Goal: Task Accomplishment & Management: Complete application form

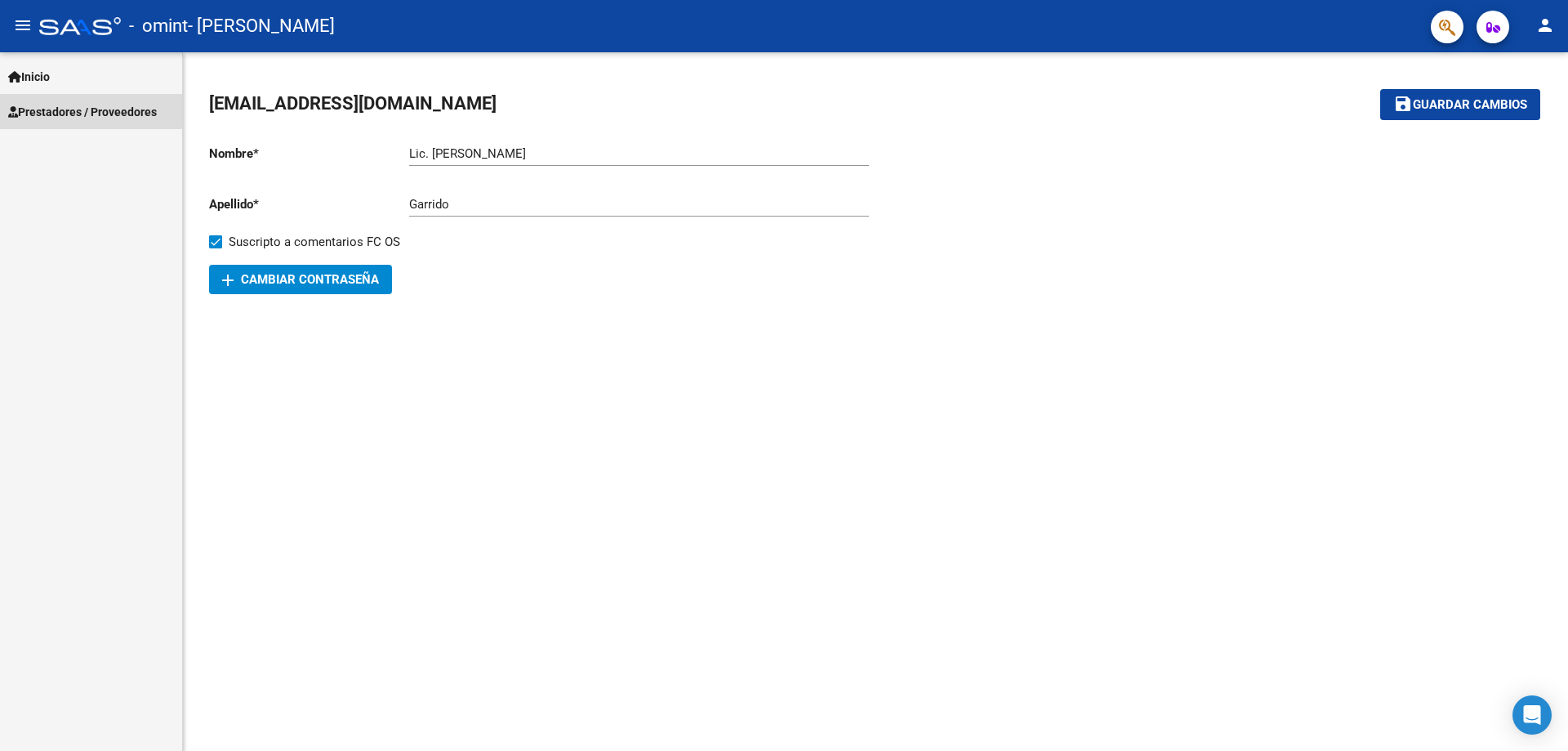
click at [87, 106] on span "Prestadores / Proveedores" at bounding box center [82, 112] width 149 height 18
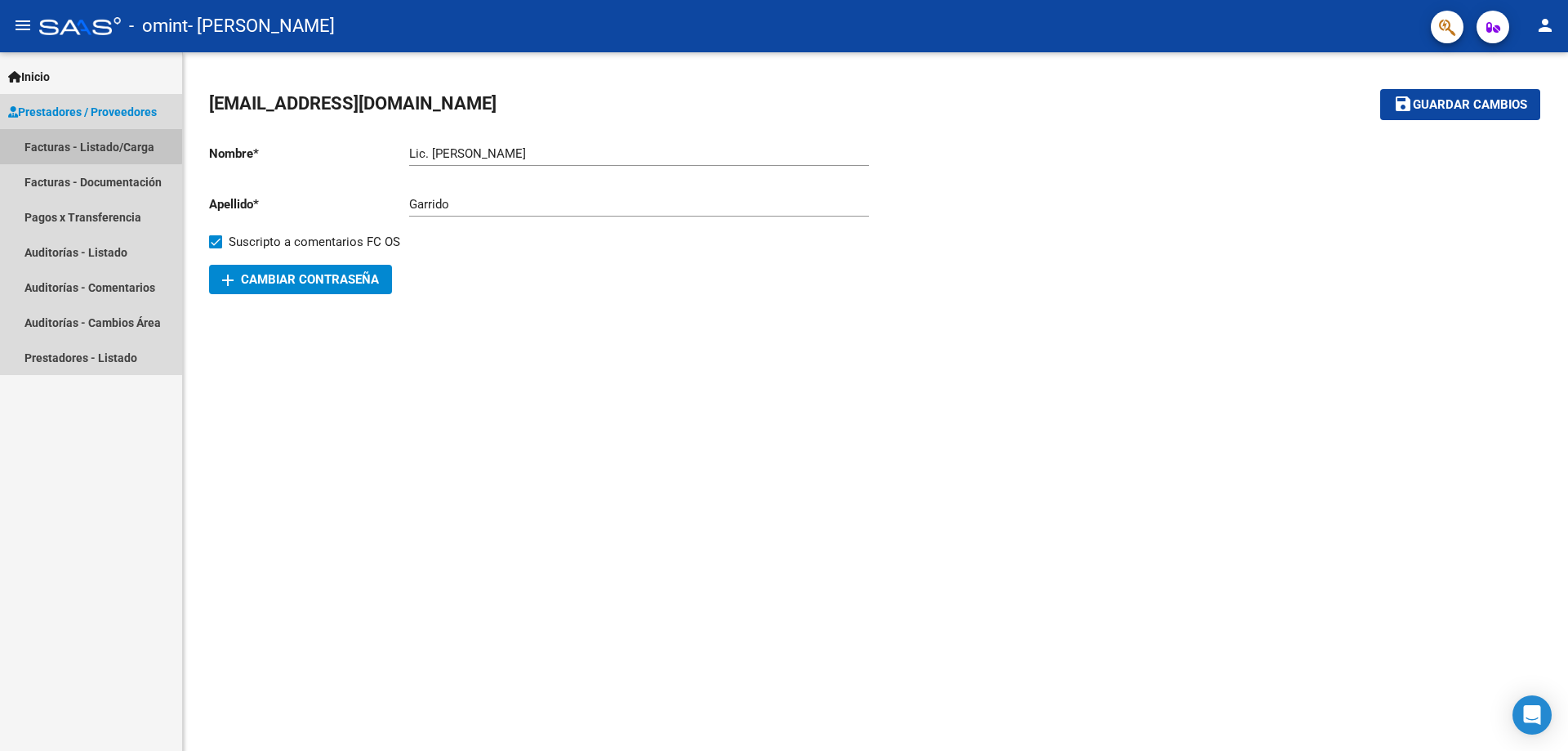
click at [64, 139] on link "Facturas - Listado/Carga" at bounding box center [91, 146] width 182 height 35
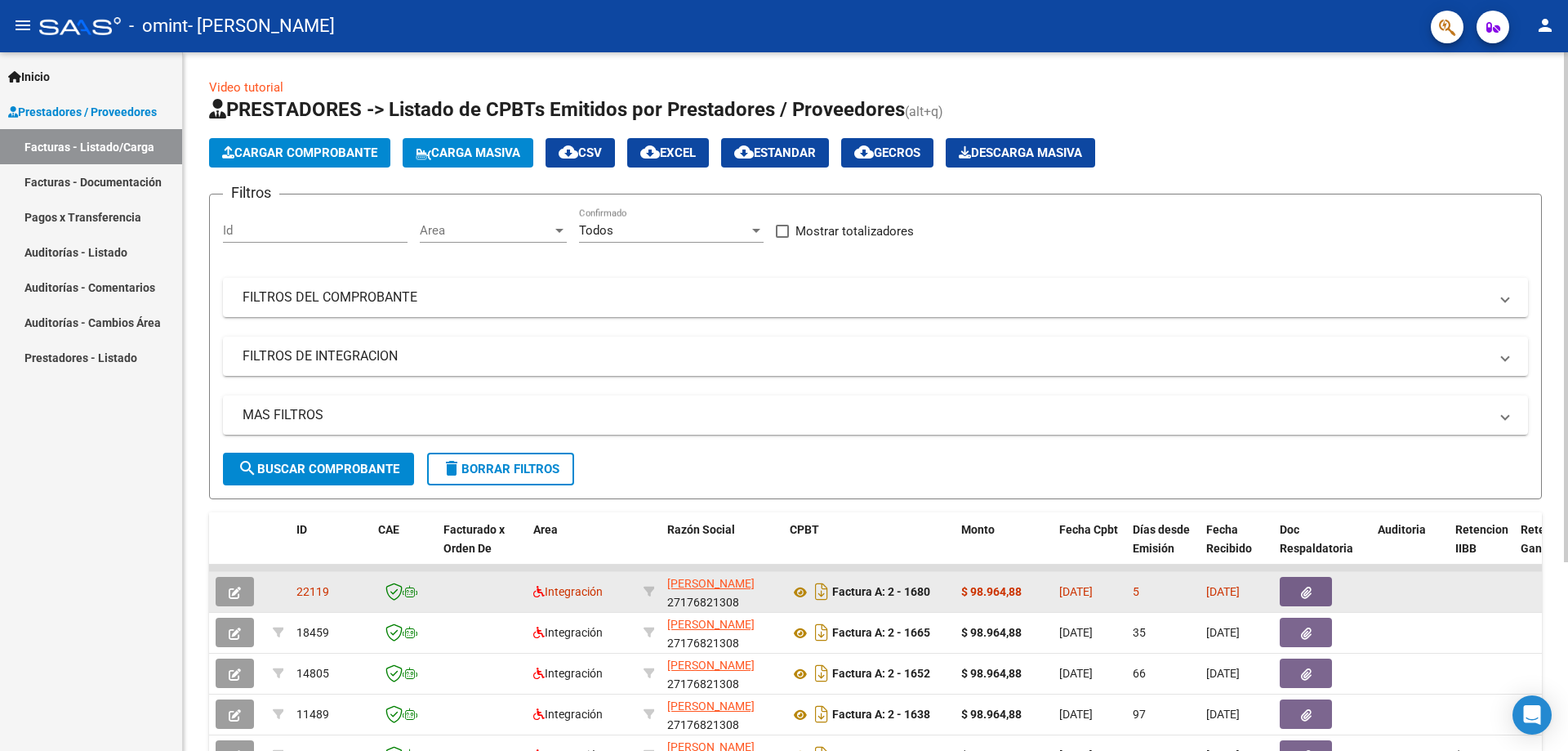
click at [240, 584] on span "button" at bounding box center [235, 591] width 12 height 15
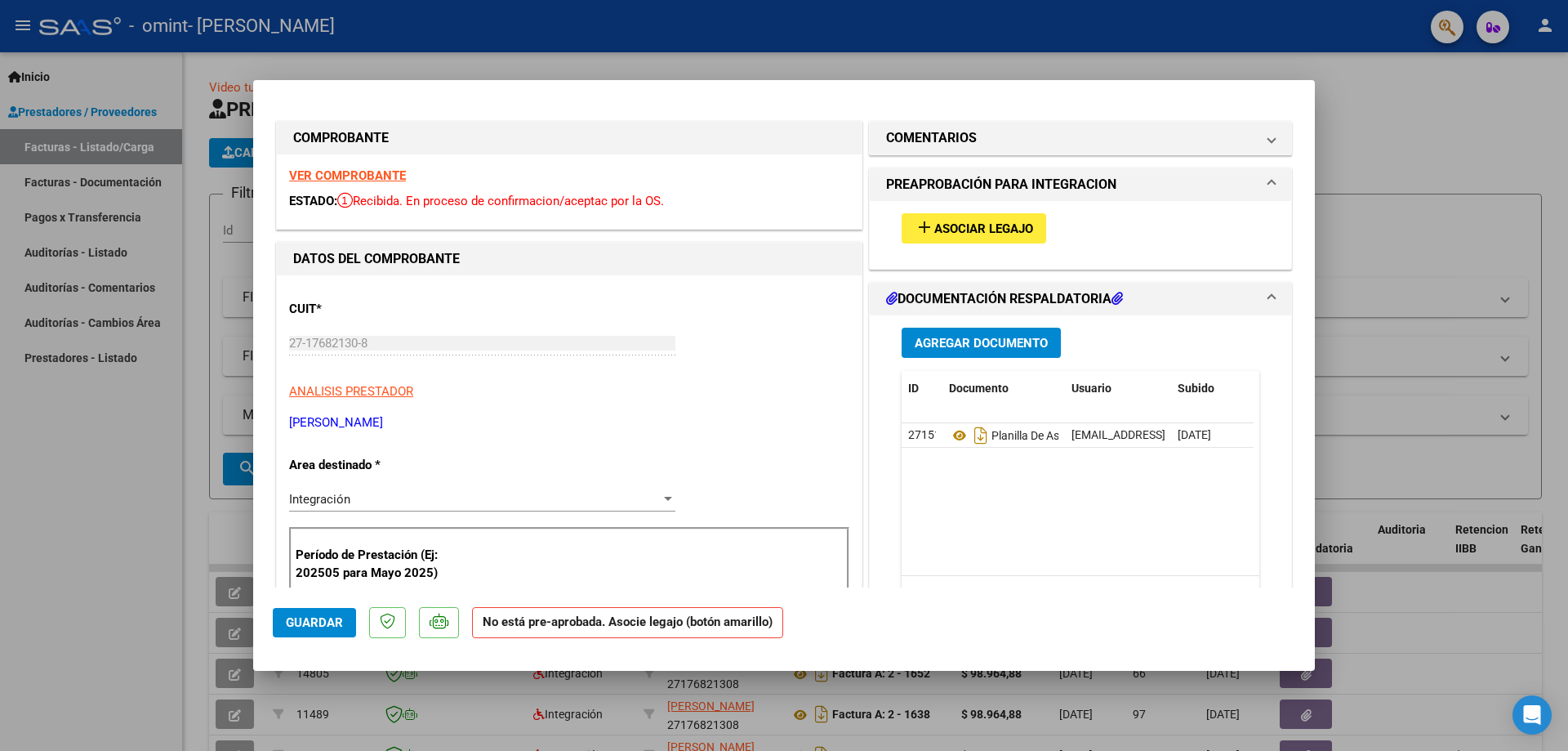
click at [975, 220] on span "add Asociar Legajo" at bounding box center [974, 227] width 118 height 15
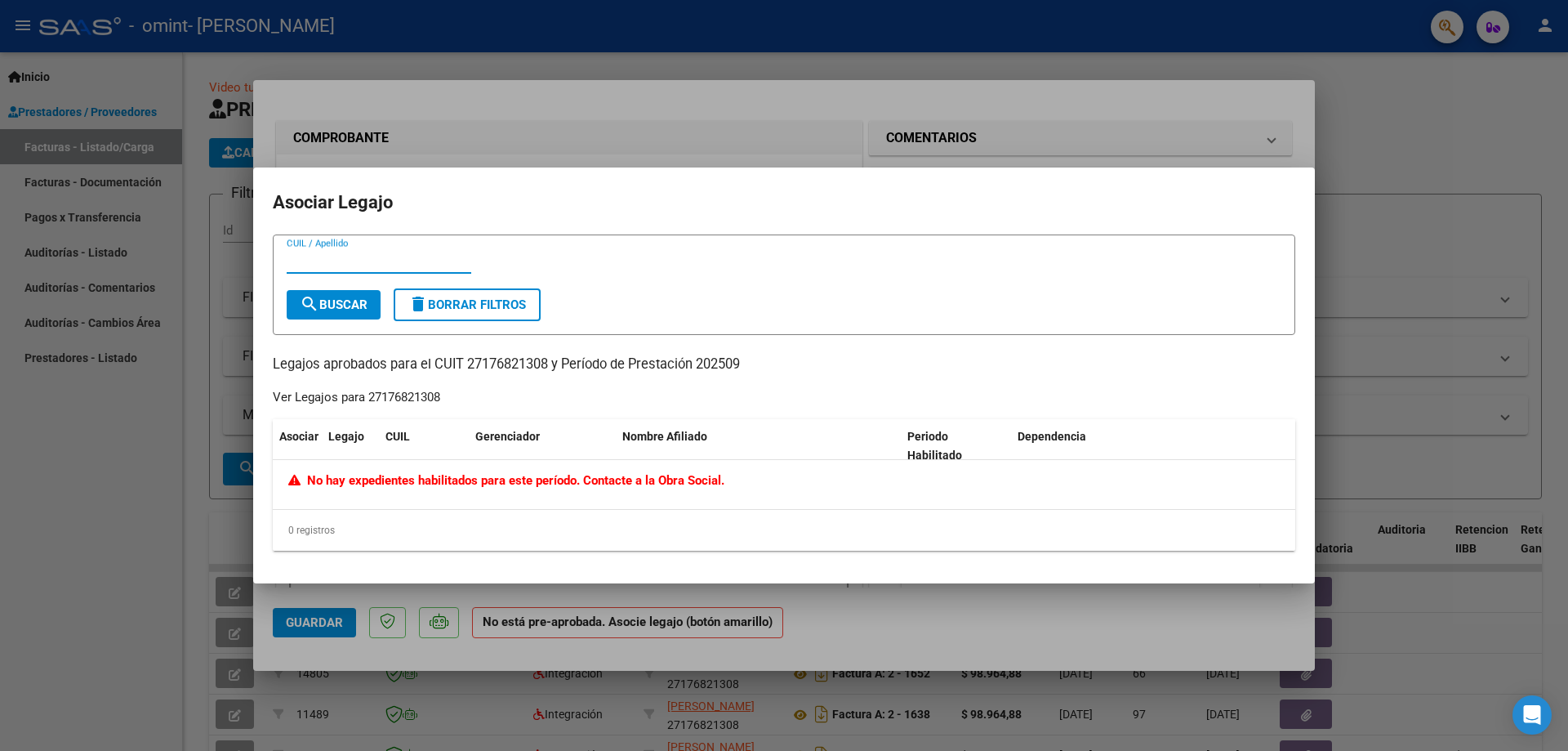
click at [1566, 175] on div at bounding box center [784, 376] width 1568 height 751
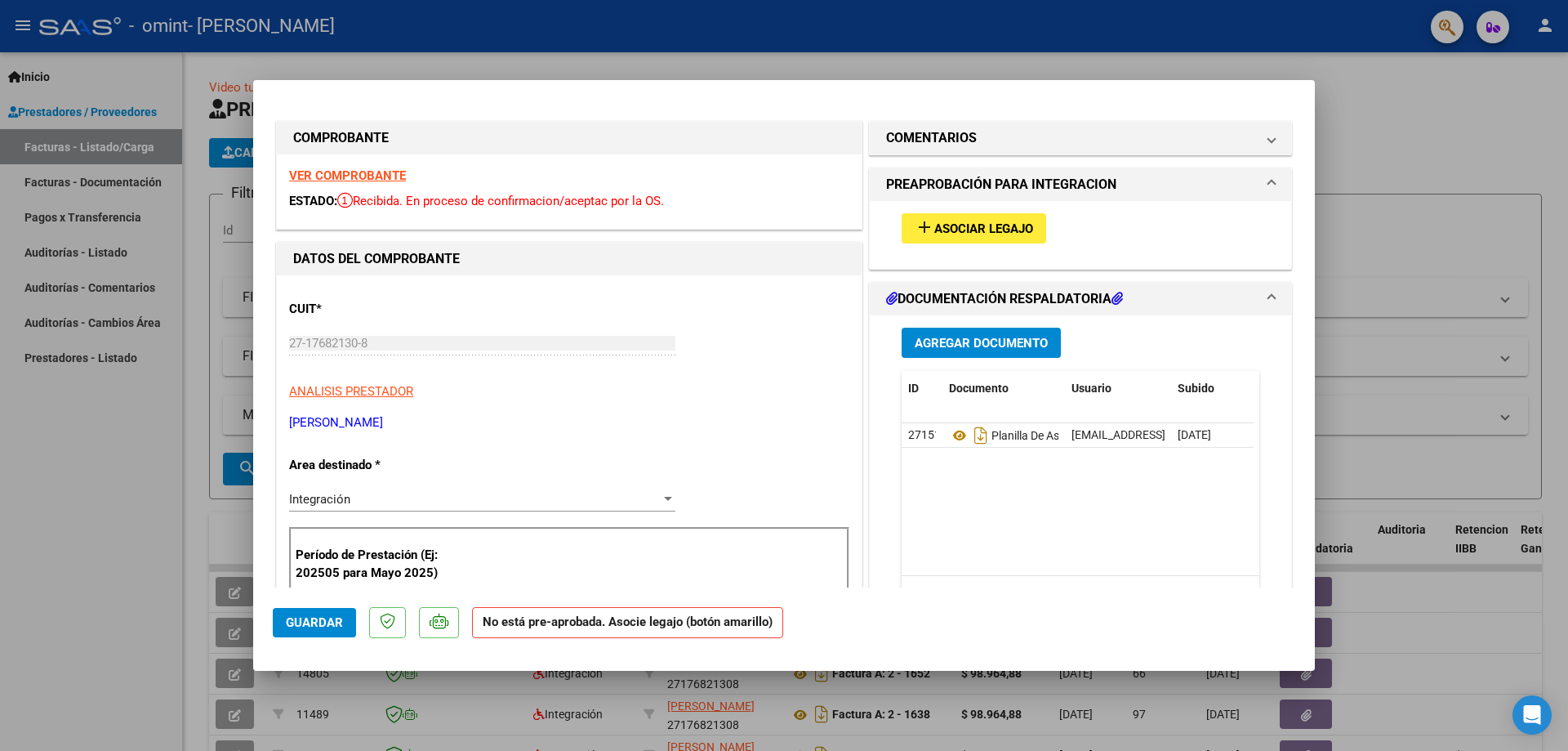
click at [76, 566] on div at bounding box center [784, 376] width 1568 height 751
type input "$ 0,00"
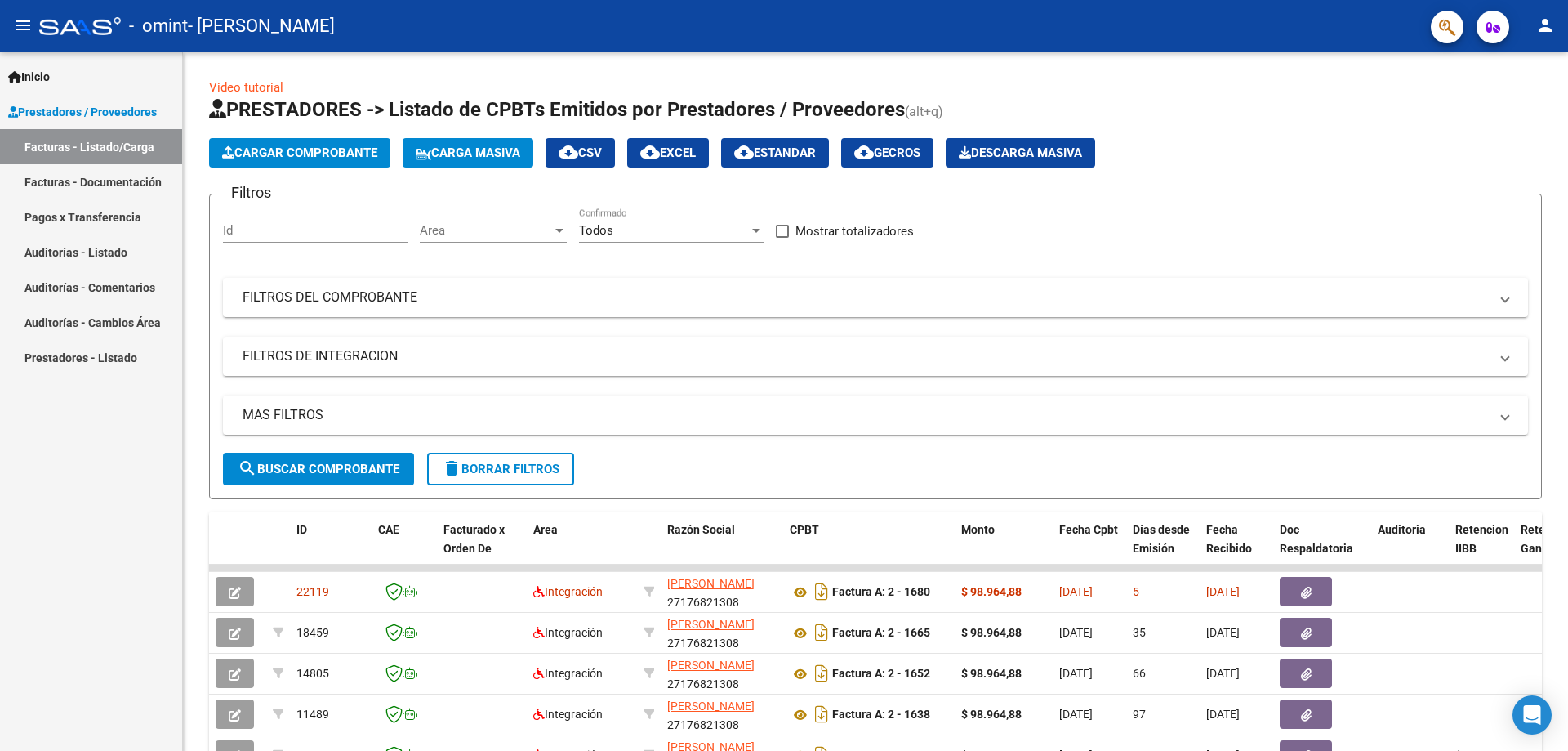
click at [1548, 30] on mat-icon "person" at bounding box center [1545, 25] width 20 height 20
click at [1517, 110] on button "exit_to_app Salir" at bounding box center [1512, 107] width 99 height 39
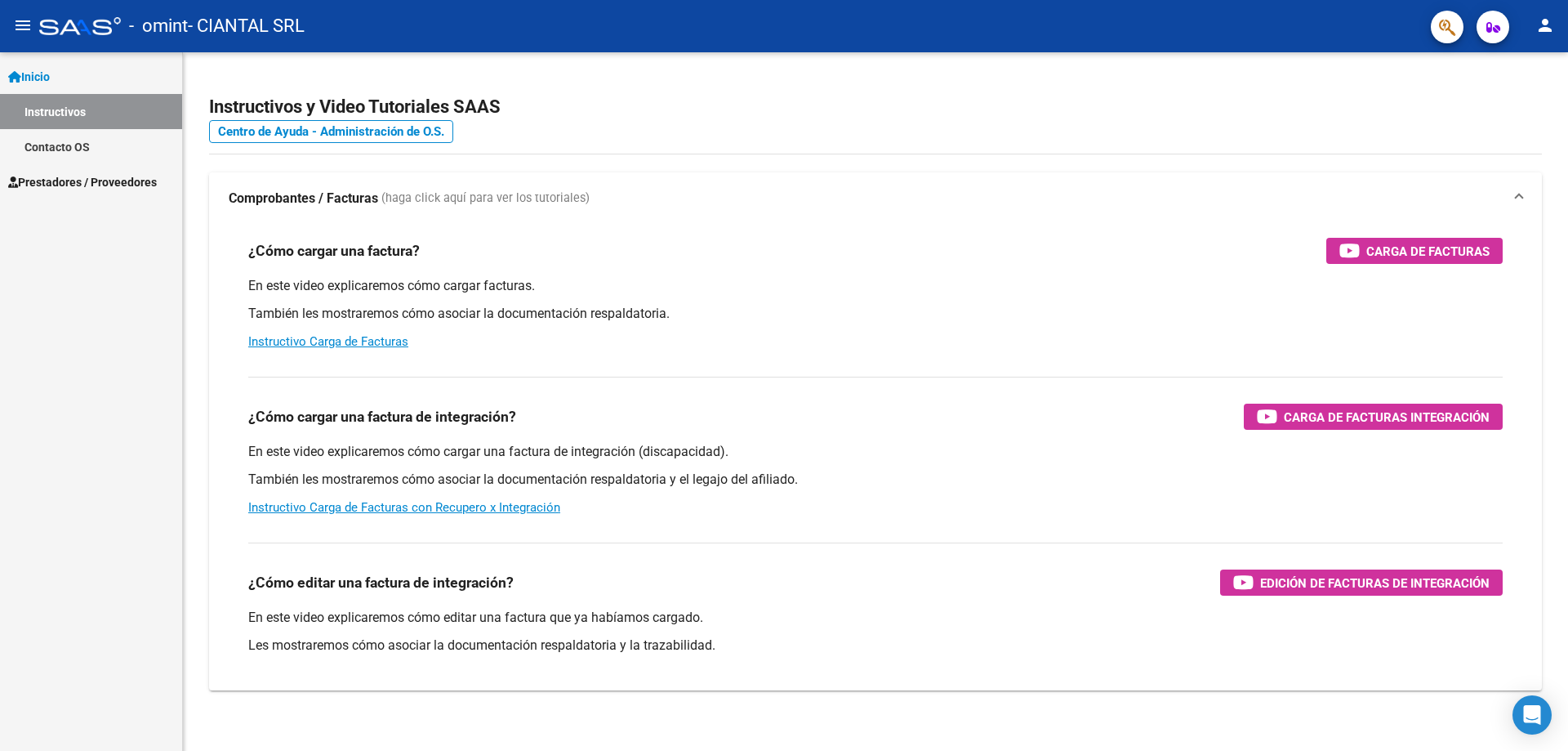
click at [46, 185] on span "Prestadores / Proveedores" at bounding box center [82, 182] width 149 height 18
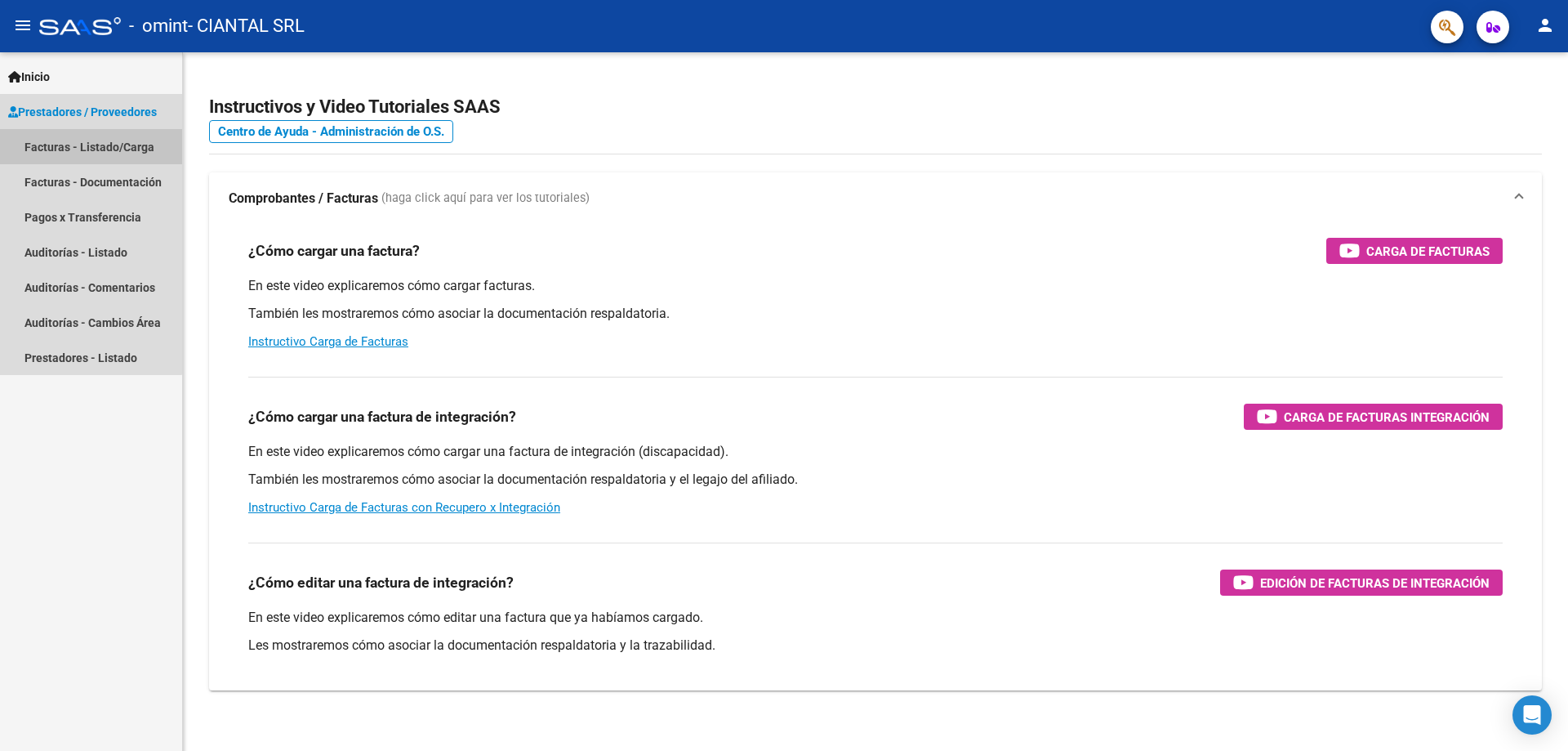
click at [66, 141] on link "Facturas - Listado/Carga" at bounding box center [91, 146] width 182 height 35
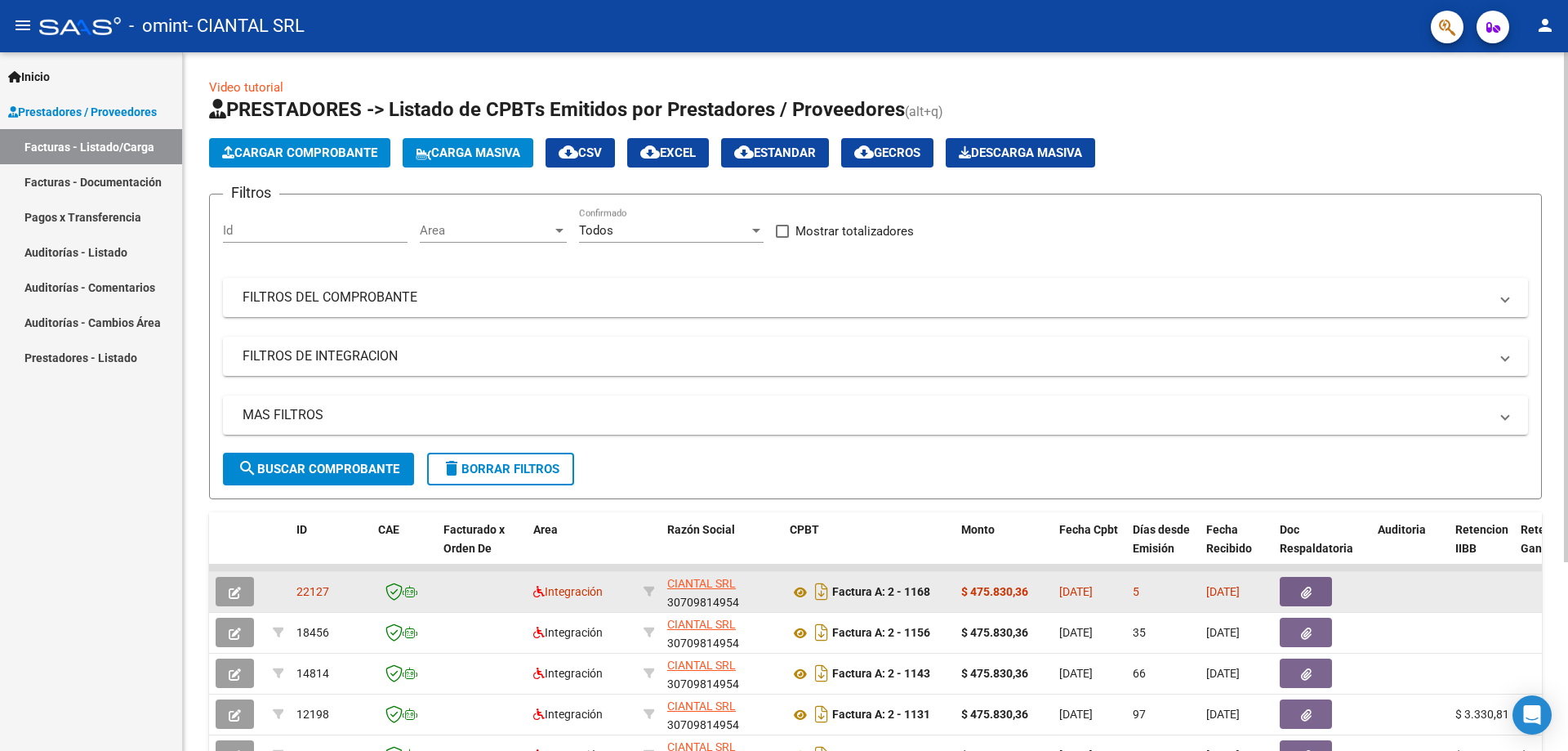
click at [238, 597] on icon "button" at bounding box center [235, 592] width 12 height 12
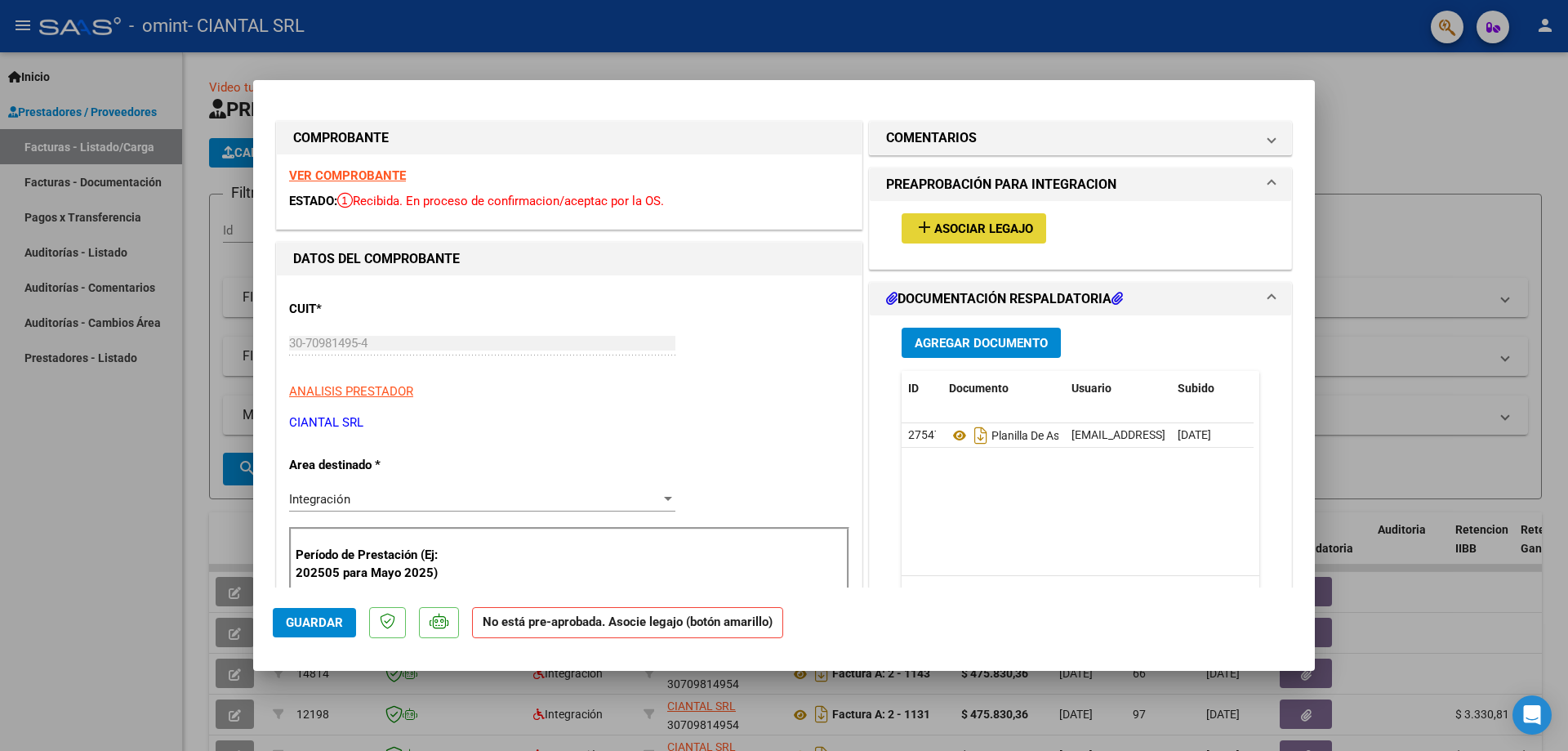
click at [974, 229] on span "Asociar Legajo" at bounding box center [983, 228] width 98 height 15
